Goal: Use online tool/utility: Utilize a website feature to perform a specific function

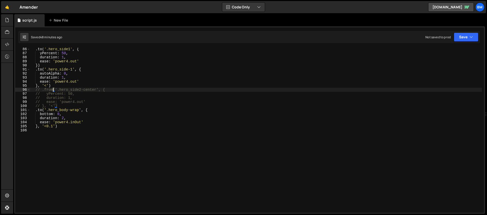
scroll to position [346, 0]
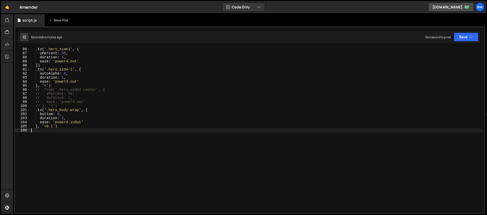
click at [46, 161] on div ". to ( '.hero_side1' , { yPercent : 50 , duration : 1 , ease : 'power4.out' }) …" at bounding box center [256, 133] width 452 height 173
type textarea "[DOMAIN_NAME]('.hero_side2-loading', {)"
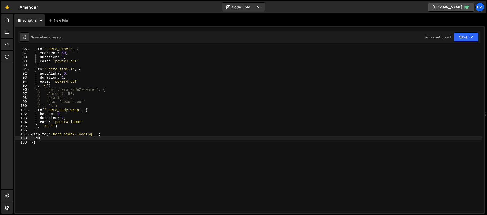
scroll to position [0, 0]
type textarea "d"
type textarea "rotation: 360,"
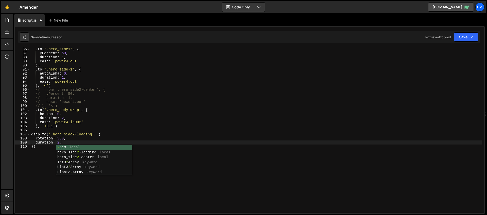
type textarea "duration: 2,"
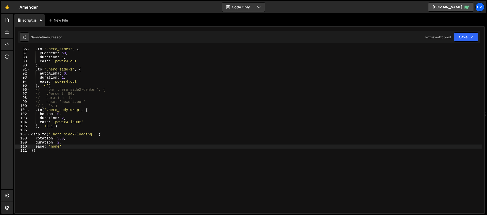
scroll to position [0, 2]
type textarea "ease: 'none','"
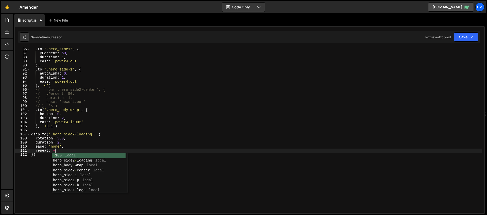
scroll to position [0, 2]
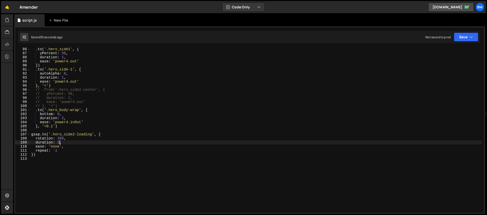
click at [60, 142] on div ". to ( '.hero_side1' , { yPercent : 50 , duration : 1 , ease : 'power4.out' }) …" at bounding box center [256, 133] width 452 height 173
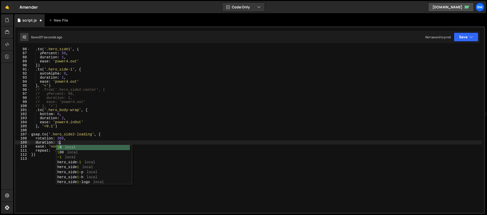
scroll to position [0, 2]
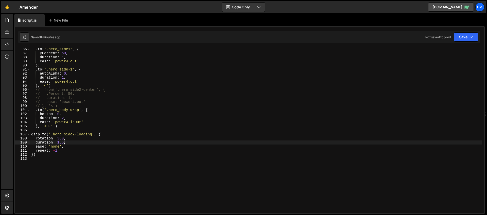
click at [61, 126] on div ". to ( '.hero_side1' , { yPercent : 50 , duration : 1 , ease : 'power4.out' }) …" at bounding box center [256, 133] width 452 height 173
type textarea "}, '<0.1')"
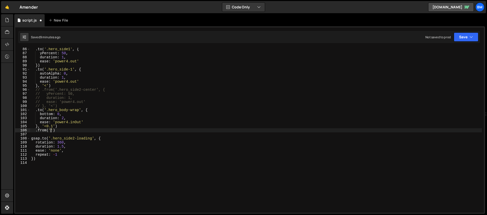
scroll to position [0, 1]
paste textarea "hero_page2-focus"
type textarea ".from('.hero_page2-focus', {)"
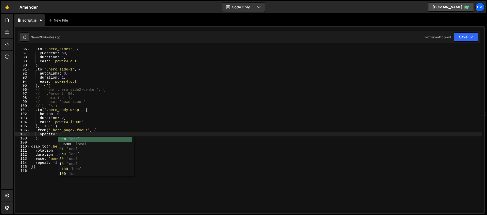
type textarea "opacity: 0,"
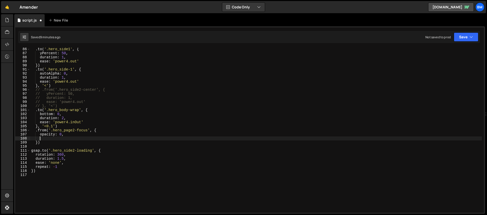
scroll to position [0, 1]
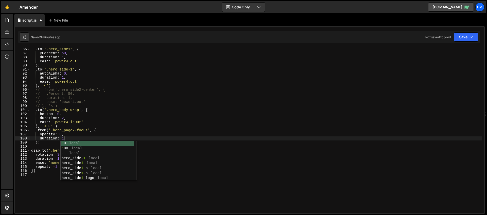
type textarea "duration: 1,"
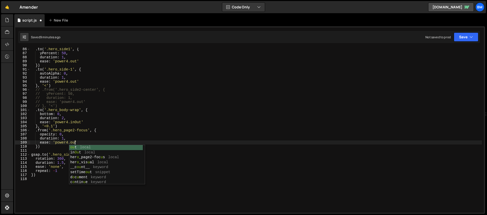
scroll to position [0, 3]
click at [39, 148] on div ". to ( '.hero_side1' , { yPercent : 50 , duration : 1 , ease : 'power4.out' }) …" at bounding box center [256, 133] width 452 height 173
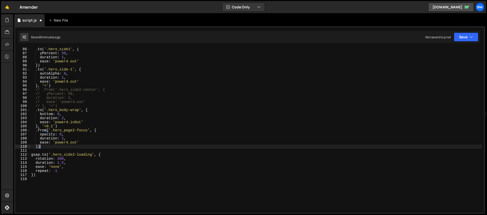
click at [38, 147] on div ". to ( '.hero_side1' , { yPercent : 50 , duration : 1 , ease : 'power4.out' }) …" at bounding box center [256, 133] width 452 height 173
click at [64, 146] on div ". to ( '.hero_side1' , { yPercent : 50 , duration : 1 , ease : 'power4.out' }) …" at bounding box center [256, 133] width 452 height 173
click at [56, 145] on div ". to ( '.hero_side1' , { yPercent : 50 , duration : 1 , ease : 'power4.out' }) …" at bounding box center [256, 133] width 452 height 173
type textarea "})"
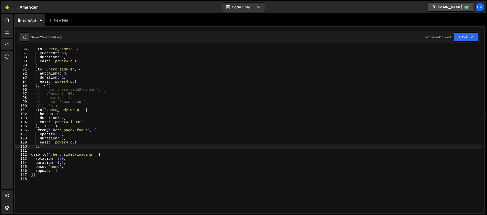
scroll to position [0, 0]
click at [44, 147] on div ". to ( '.hero_side1' , { yPercent : 50 , duration : 1 , ease : 'power4.out' }) …" at bounding box center [256, 133] width 452 height 173
paste textarea "hero_page2-focus')"
type textarea ".to('.hero_page2-focus'. {)"
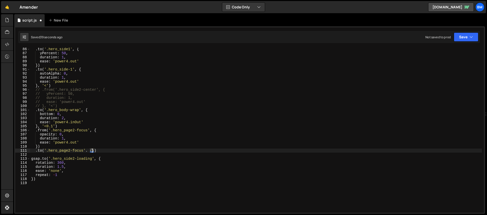
scroll to position [0, 0]
click at [88, 151] on div ". to ( '.hero_side1' , { yPercent : 50 , duration : 1 , ease : 'power4.out' }) …" at bounding box center [256, 133] width 452 height 173
type textarea ".to('.hero_page2-focus', {"
click at [78, 153] on div ". to ( '.hero_side1' , { yPercent : 50 , duration : 1 , ease : 'power4.out' }) …" at bounding box center [256, 133] width 452 height 173
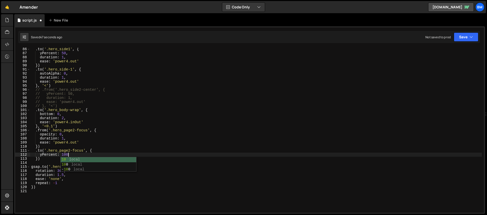
type textarea "yPercent: 100,"
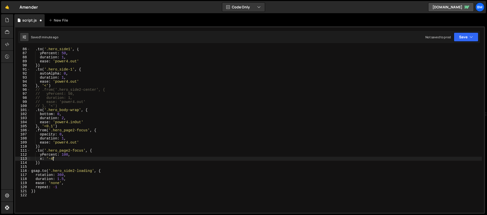
scroll to position [0, 2]
click at [64, 159] on div ". to ( '.hero_side1' , { yPercent : 50 , duration : 1 , ease : 'power4.out' }) …" at bounding box center [256, 133] width 452 height 173
type textarea "x: '-4em',"
type textarea "duration: 1,"
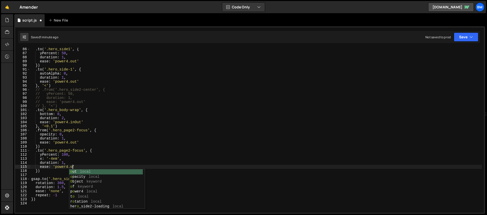
scroll to position [0, 3]
click at [43, 148] on div ". to ( '.hero_side1' , { yPercent : 50 , duration : 1 , ease : 'power4.out' }) …" at bounding box center [256, 133] width 452 height 173
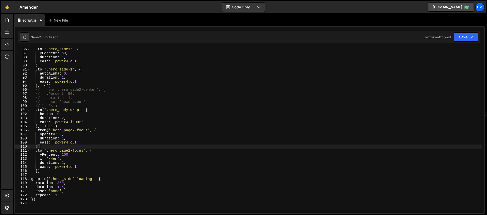
scroll to position [0, 0]
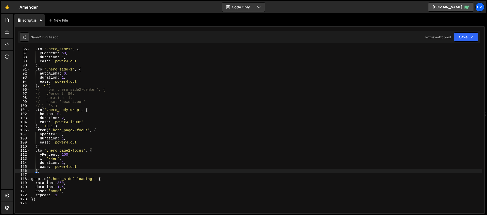
click at [38, 172] on div ". to ( '.hero_side1' , { yPercent : 50 , duration : 1 , ease : 'power4.out' }) …" at bounding box center [256, 133] width 452 height 173
click at [53, 160] on div ". to ( '.hero_side1' , { yPercent : 50 , duration : 1 , ease : 'power4.out' }) …" at bounding box center [256, 133] width 452 height 173
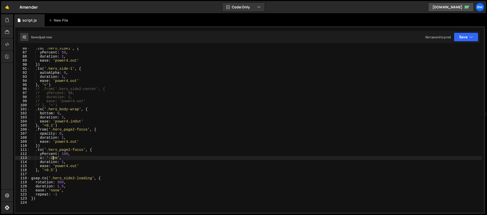
scroll to position [349, 0]
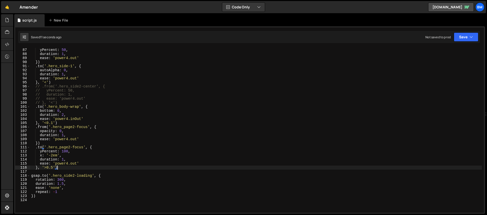
click at [57, 168] on div ". to ( '.hero_side1' , { yPercent : 50 , duration : 1 , ease : 'power4.out' }) …" at bounding box center [256, 130] width 452 height 173
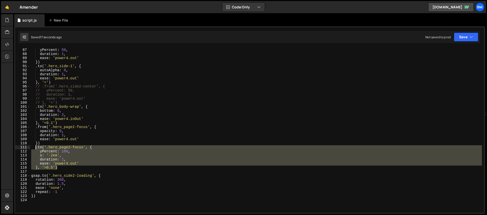
drag, startPoint x: 59, startPoint y: 168, endPoint x: 36, endPoint y: 148, distance: 30.5
click at [36, 148] on div ". to ( '.hero_side1' , { yPercent : 50 , duration : 1 , ease : 'power4.out' }) …" at bounding box center [256, 130] width 452 height 173
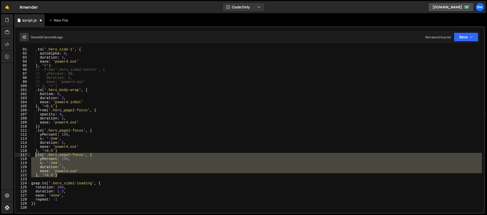
scroll to position [365, 0]
click at [69, 167] on div ". to ( '.hero_side-1' , { autoAlpha : 0 , duration : 1 , ease : 'power4.out' } …" at bounding box center [256, 130] width 452 height 165
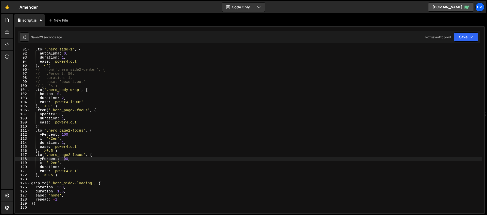
click at [63, 160] on div ". to ( '.hero_side-1' , { autoAlpha : 0 , duration : 1 , ease : 'power4.out' } …" at bounding box center [256, 133] width 452 height 173
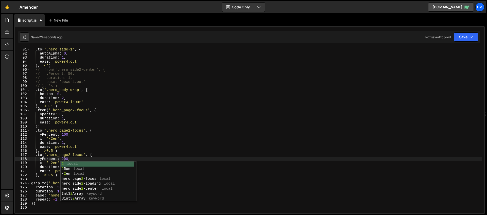
click at [51, 164] on div ". to ( '.hero_side-1' , { autoAlpha : 0 , duration : 1 , ease : 'power4.out' } …" at bounding box center [256, 133] width 452 height 173
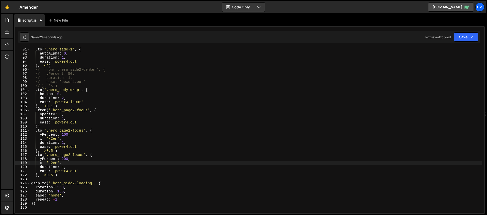
scroll to position [0, 2]
click at [53, 138] on div ". to ( '.hero_side-1' , { autoAlpha : 0 , duration : 1 , ease : 'power4.out' } …" at bounding box center [256, 133] width 452 height 173
click at [53, 164] on div ". to ( '.hero_side-1' , { autoAlpha : 0 , duration : 1 , ease : 'power4.out' } …" at bounding box center [256, 133] width 452 height 173
type textarea "x: '4em',"
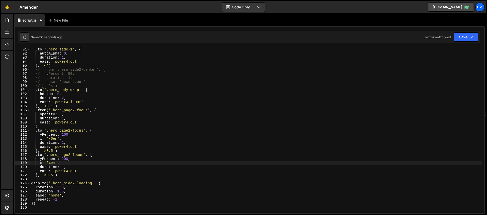
click at [61, 162] on div ". to ( '.hero_side-1' , { autoAlpha : 0 , duration : 1 , ease : 'power4.out' } …" at bounding box center [256, 133] width 452 height 173
click at [53, 138] on div ". to ( '.hero_side-1' , { autoAlpha : 0 , duration : 1 , ease : 'power4.out' } …" at bounding box center [256, 133] width 452 height 173
click at [50, 163] on div ". to ( '.hero_side-1' , { autoAlpha : 0 , duration : 1 , ease : 'power4.out' } …" at bounding box center [256, 133] width 452 height 173
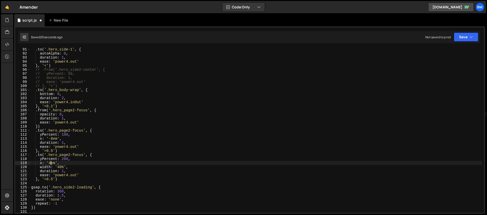
scroll to position [0, 2]
click at [59, 166] on div ". to ( '.hero_side-1' , { autoAlpha : 0 , duration : 1 , ease : 'power4.out' } …" at bounding box center [256, 133] width 452 height 173
click at [50, 164] on div ". to ( '.hero_side-1' , { autoAlpha : 0 , duration : 1 , ease : 'power4.out' } …" at bounding box center [256, 133] width 452 height 173
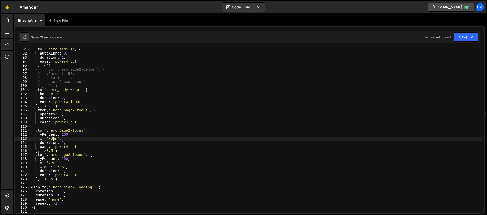
click at [52, 138] on div ". to ( '.hero_side-1' , { autoAlpha : 0 , duration : 1 , ease : 'power4.out' } …" at bounding box center [256, 133] width 452 height 173
click at [51, 162] on div ". to ( '.hero_side-1' , { autoAlpha : 0 , duration : 1 , ease : 'power4.out' } …" at bounding box center [256, 133] width 452 height 173
click at [55, 139] on div ". to ( '.hero_side-1' , { autoAlpha : 0 , duration : 1 , ease : 'power4.out' } …" at bounding box center [256, 133] width 452 height 173
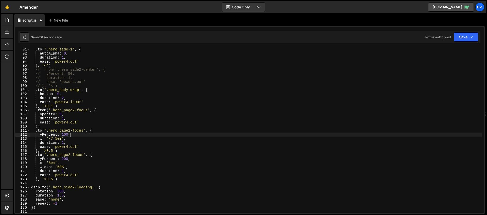
click at [75, 134] on div ". to ( '.hero_side-1' , { autoAlpha : 0 , duration : 1 , ease : 'power4.out' } …" at bounding box center [256, 133] width 452 height 173
type textarea "yPercent: 100,"
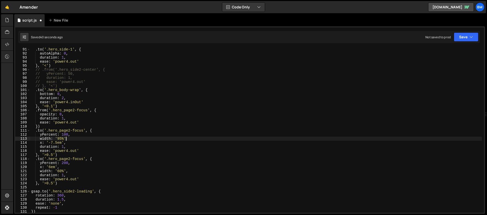
scroll to position [0, 2]
type textarea "width: '95%',"
